Goal: Task Accomplishment & Management: Use online tool/utility

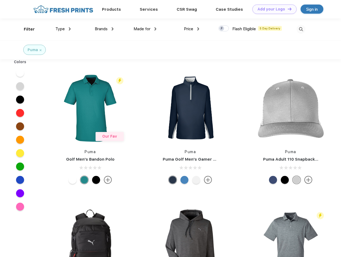
click at [272, 9] on link "Add your Logo Design Tool" at bounding box center [274, 9] width 44 height 9
click at [0, 0] on div "Design Tool" at bounding box center [0, 0] width 0 height 0
click at [287, 9] on link "Add your Logo Design Tool" at bounding box center [274, 9] width 44 height 9
click at [26, 29] on div "Filter" at bounding box center [29, 29] width 11 height 6
click at [63, 29] on span "Type" at bounding box center [59, 28] width 9 height 5
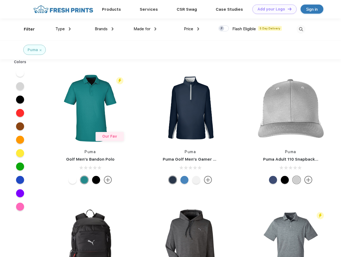
click at [104, 29] on span "Brands" at bounding box center [101, 28] width 13 height 5
click at [145, 29] on span "Made for" at bounding box center [141, 28] width 17 height 5
click at [191, 29] on span "Price" at bounding box center [188, 28] width 9 height 5
click at [223, 29] on div at bounding box center [223, 28] width 10 height 6
click at [222, 29] on input "checkbox" at bounding box center [219, 26] width 3 height 3
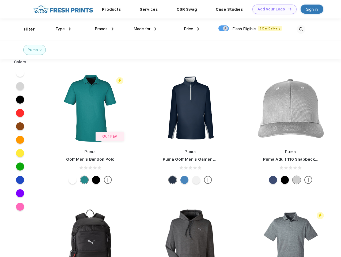
click at [300, 29] on img at bounding box center [300, 29] width 9 height 9
